Goal: Find specific page/section: Find specific page/section

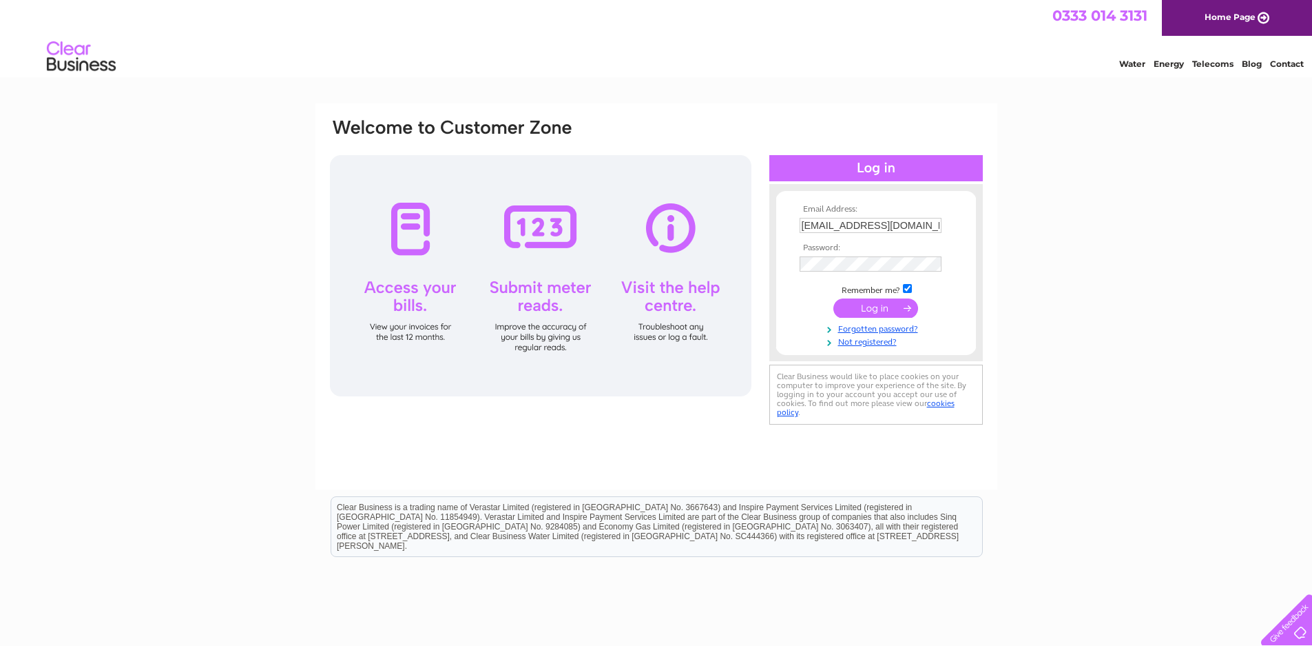
click at [869, 309] on input "submit" at bounding box center [876, 307] width 85 height 19
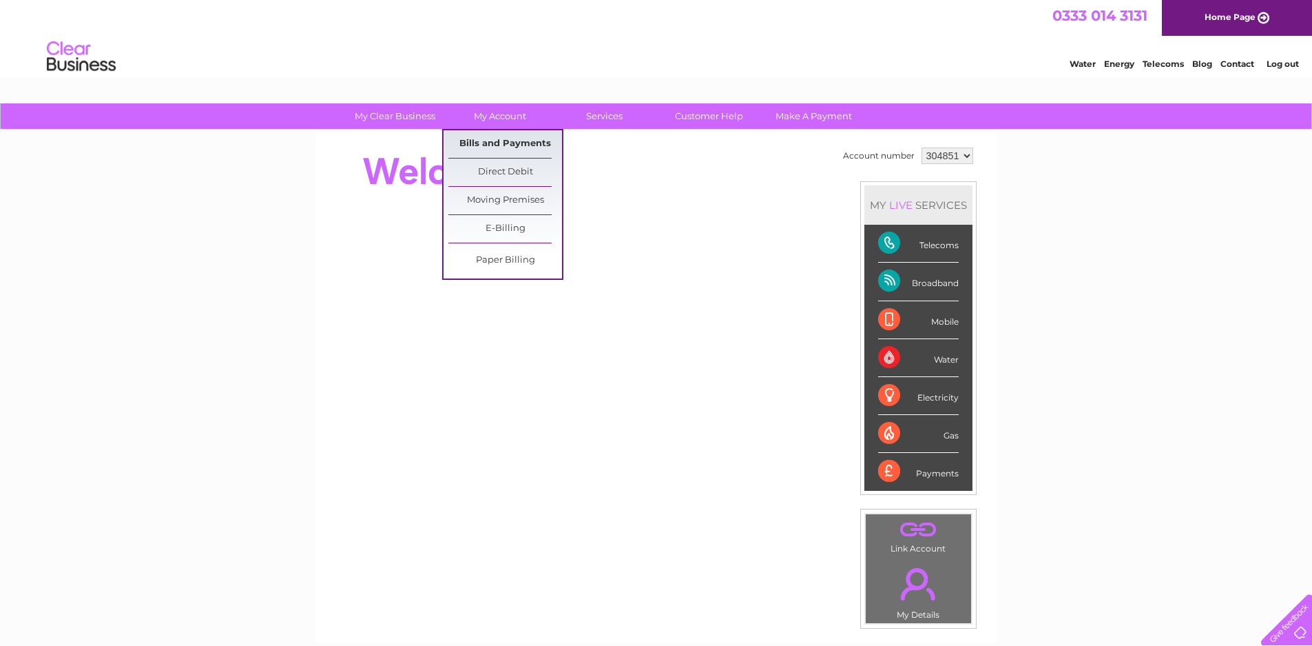
click at [504, 147] on link "Bills and Payments" at bounding box center [506, 144] width 114 height 28
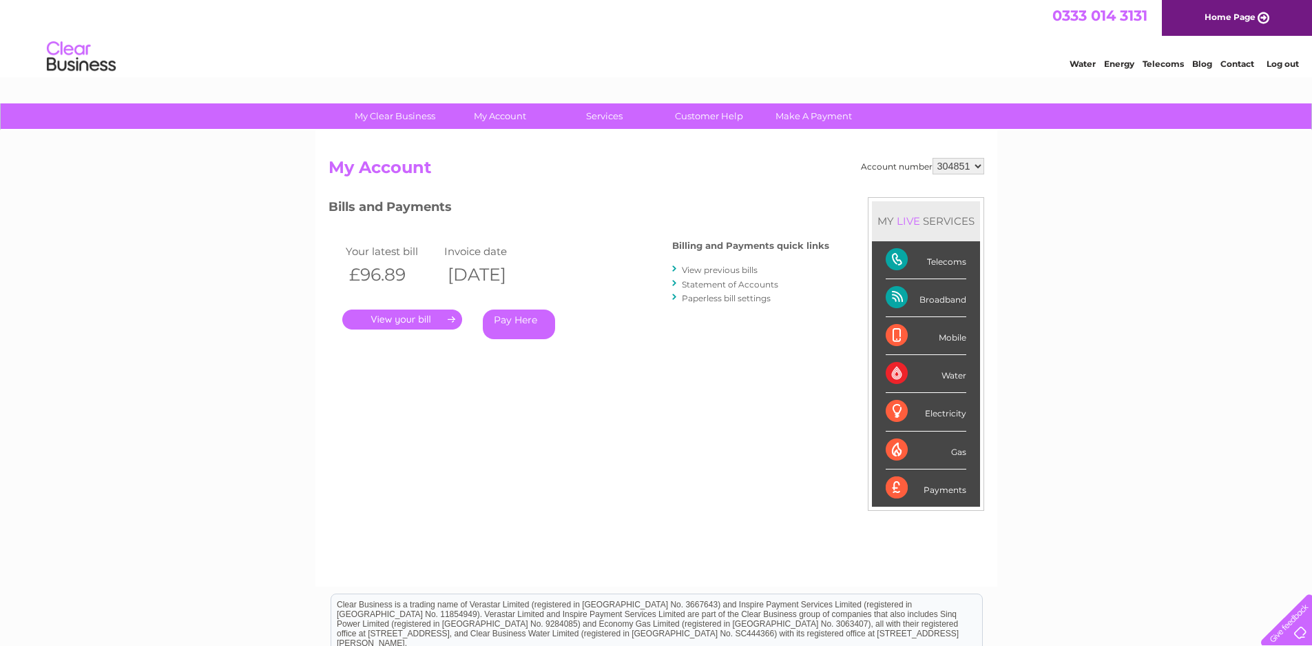
click at [415, 313] on link "." at bounding box center [402, 319] width 120 height 20
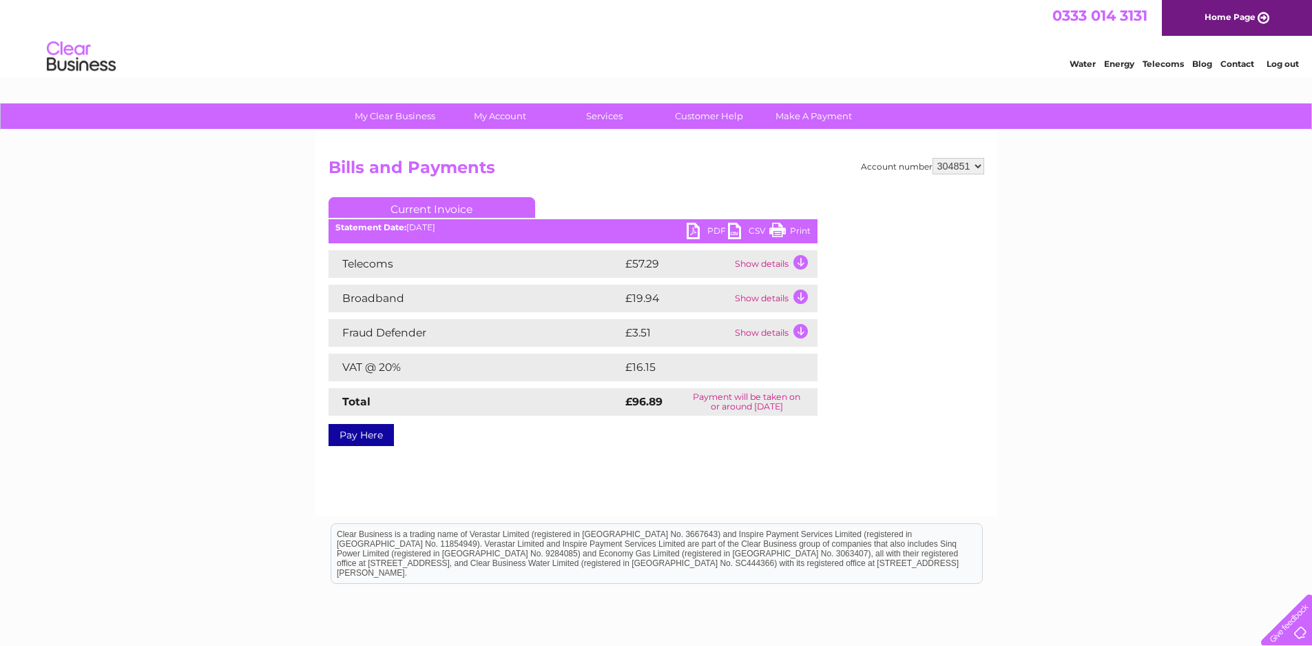
drag, startPoint x: 779, startPoint y: 232, endPoint x: 102, endPoint y: 46, distance: 701.7
click at [779, 232] on link "Print" at bounding box center [790, 233] width 41 height 20
